Goal: Find specific page/section: Find specific page/section

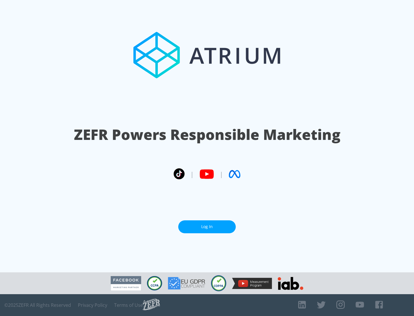
click at [207, 225] on link "Log In" at bounding box center [207, 227] width 58 height 13
